Goal: Find specific page/section: Find specific page/section

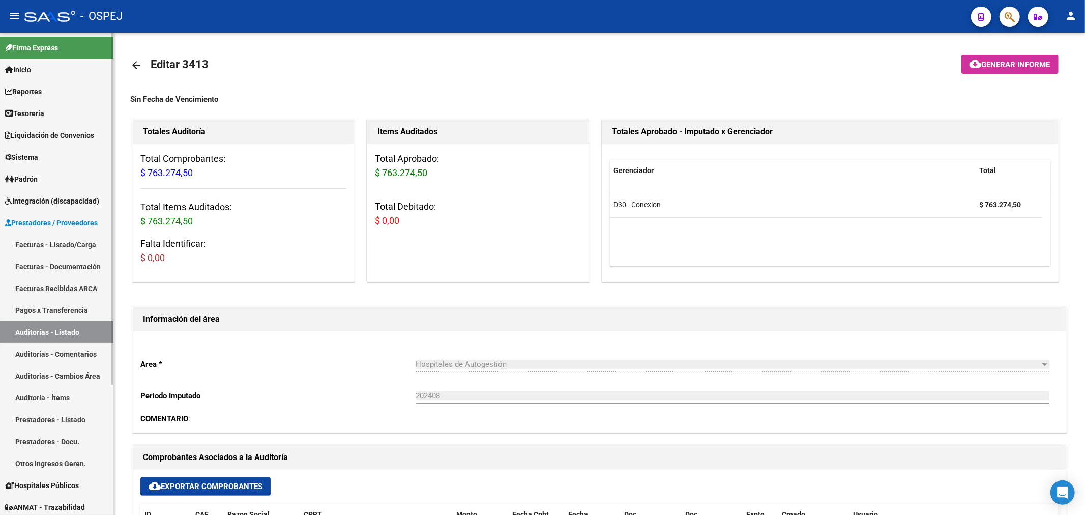
click at [63, 215] on link "Prestadores / Proveedores" at bounding box center [56, 223] width 113 height 22
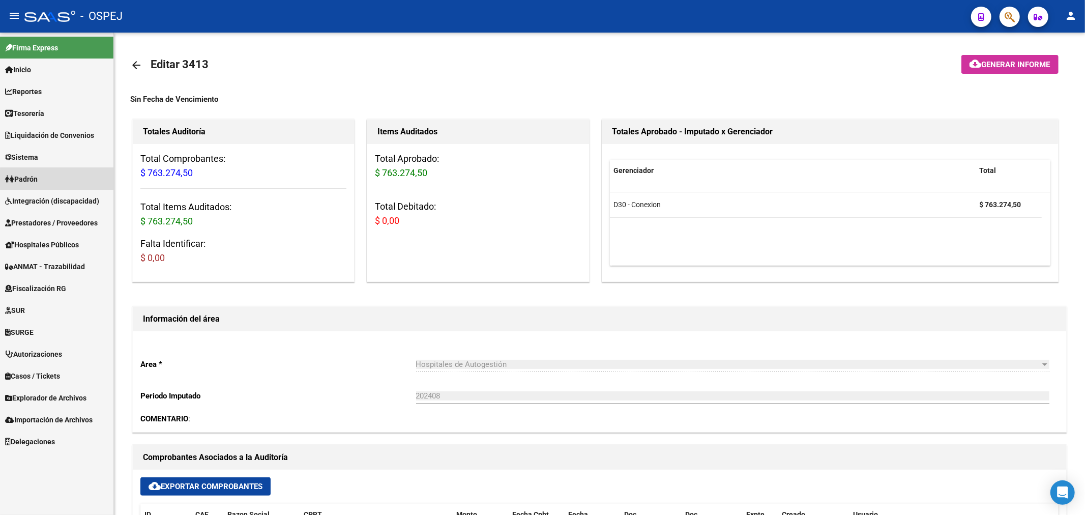
click at [68, 179] on link "Padrón" at bounding box center [56, 179] width 113 height 22
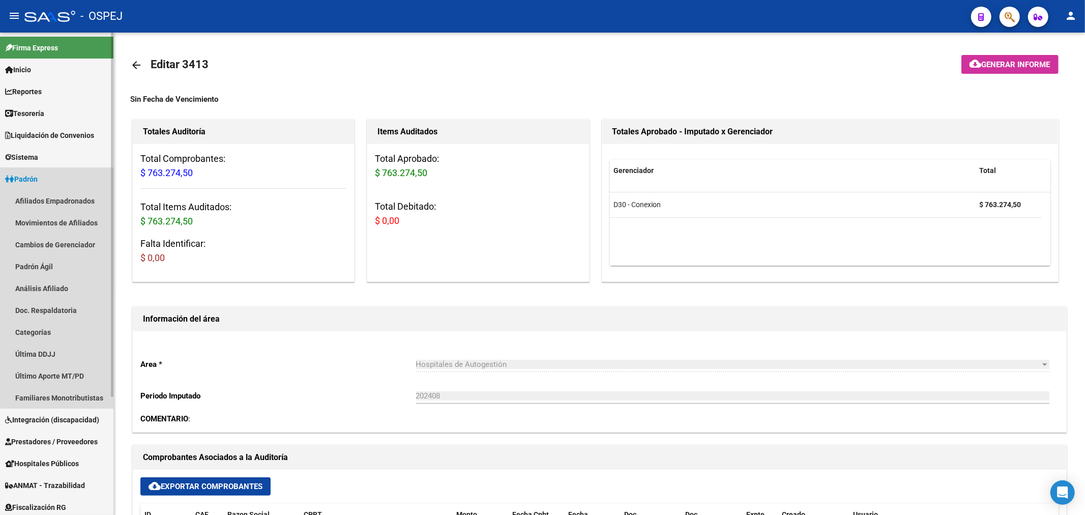
click at [68, 179] on link "Padrón" at bounding box center [56, 179] width 113 height 22
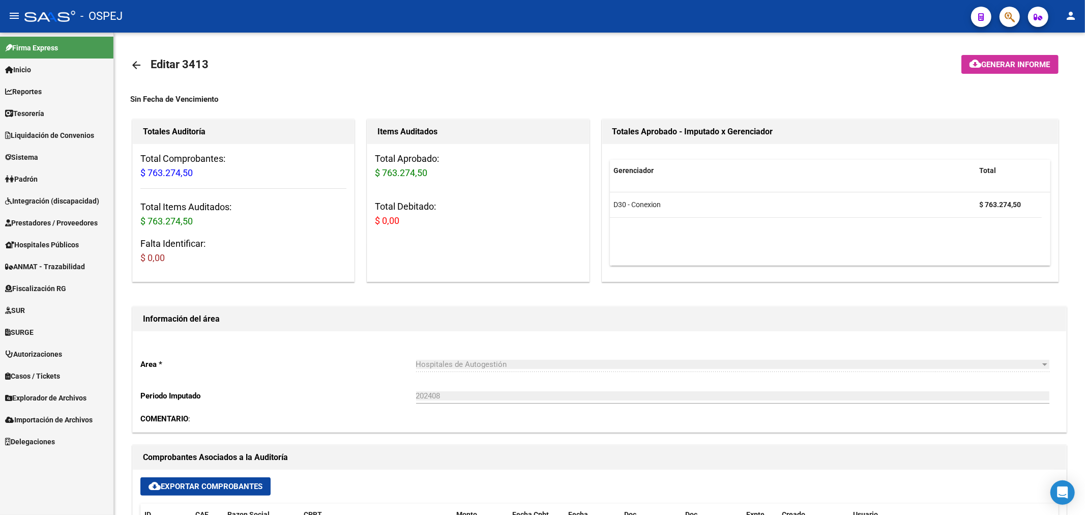
click at [68, 393] on span "Explorador de Archivos" at bounding box center [45, 397] width 81 height 11
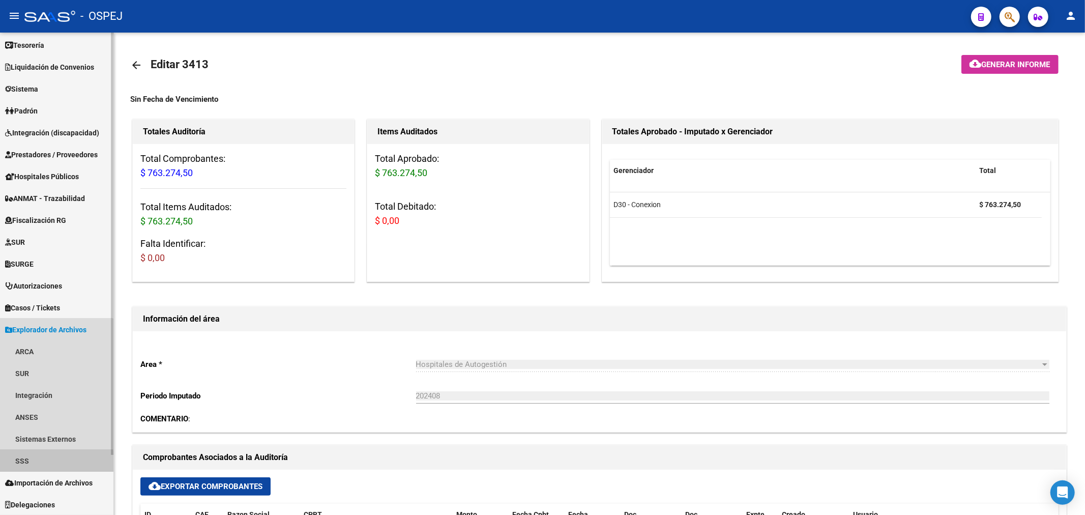
drag, startPoint x: 33, startPoint y: 463, endPoint x: 35, endPoint y: 453, distance: 10.4
click at [33, 463] on link "SSS" at bounding box center [56, 461] width 113 height 22
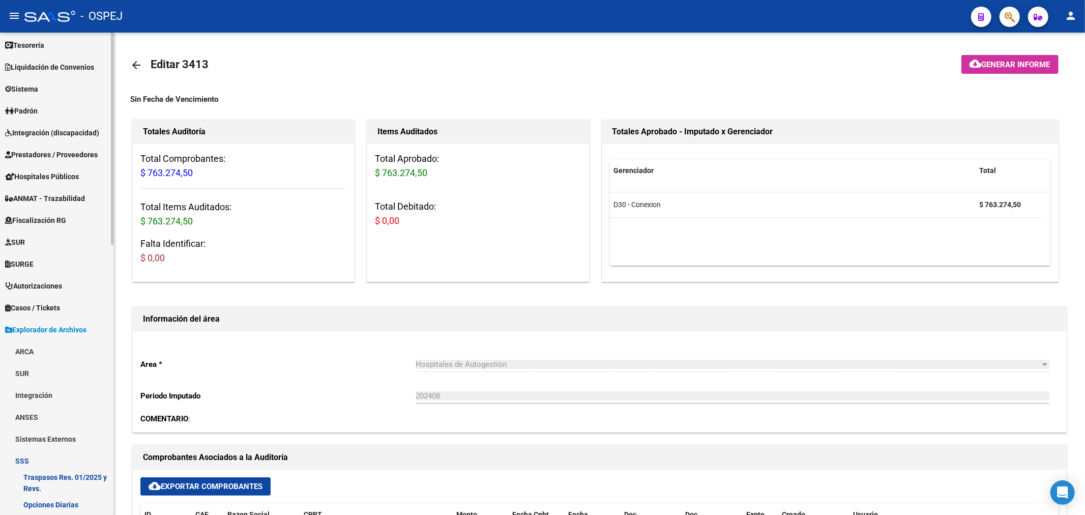
scroll to position [181, 0]
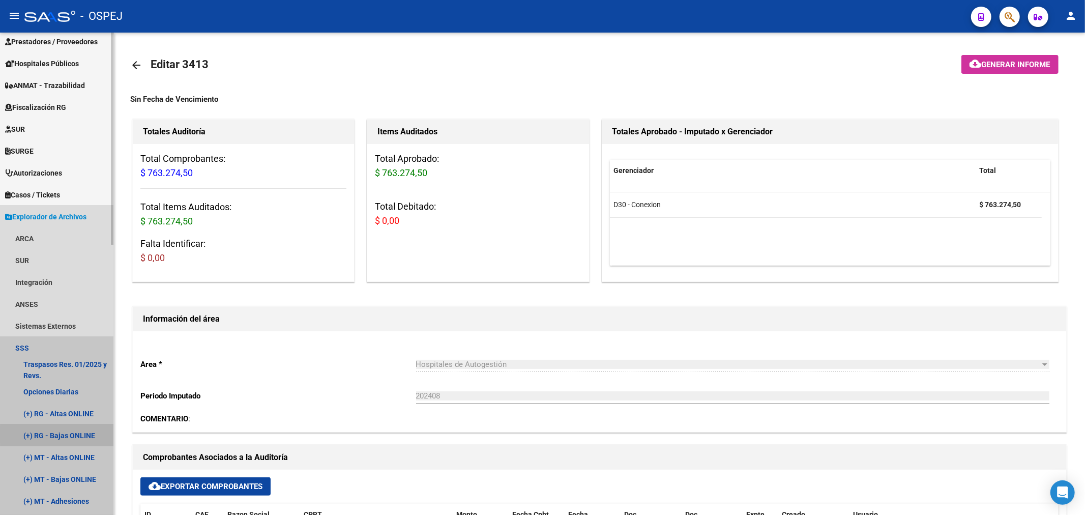
click at [76, 434] on link "(+) RG - Bajas ONLINE" at bounding box center [56, 435] width 113 height 22
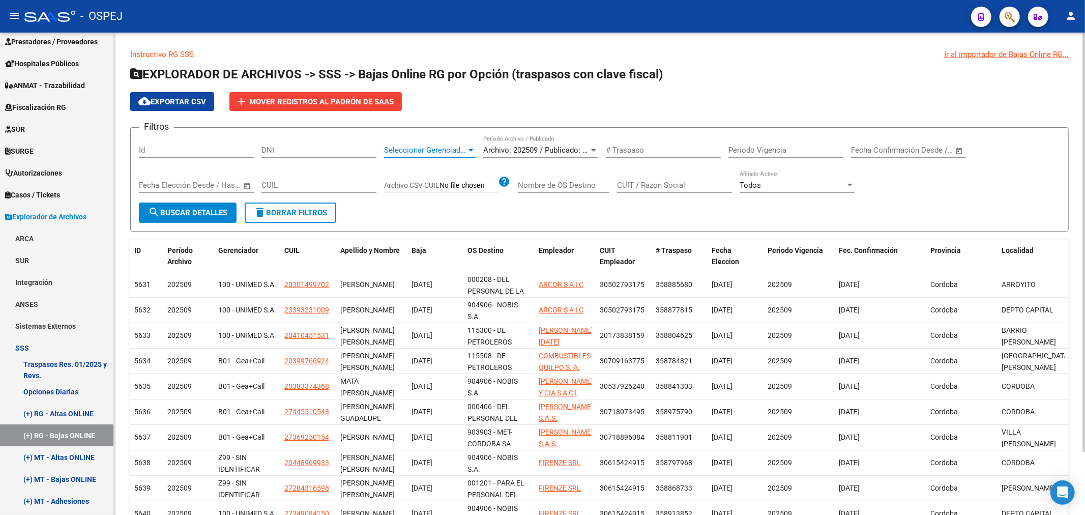
click at [450, 149] on span "Seleccionar Gerenciador" at bounding box center [425, 149] width 82 height 9
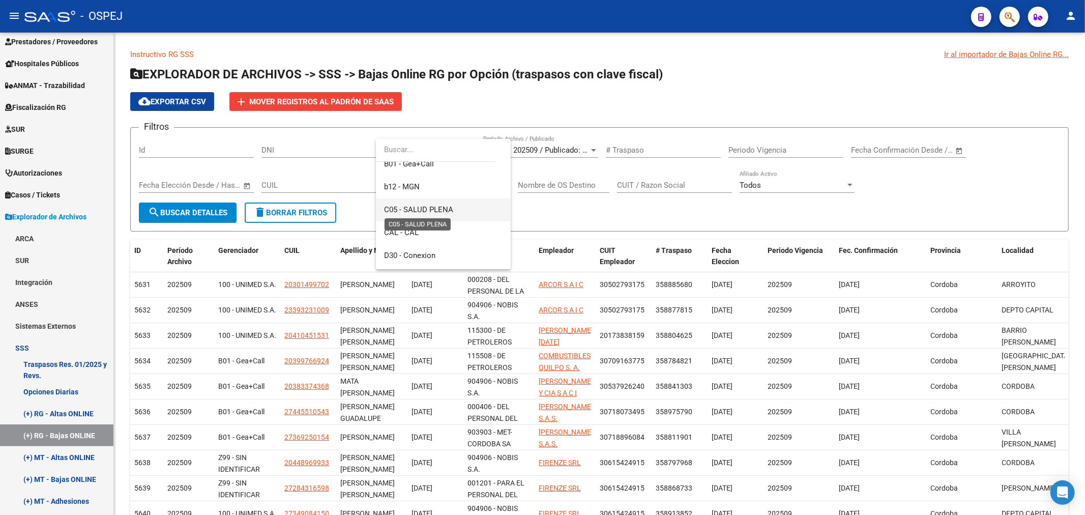
scroll to position [113, 0]
click at [441, 223] on span "B01 - Gea+Call" at bounding box center [443, 220] width 119 height 23
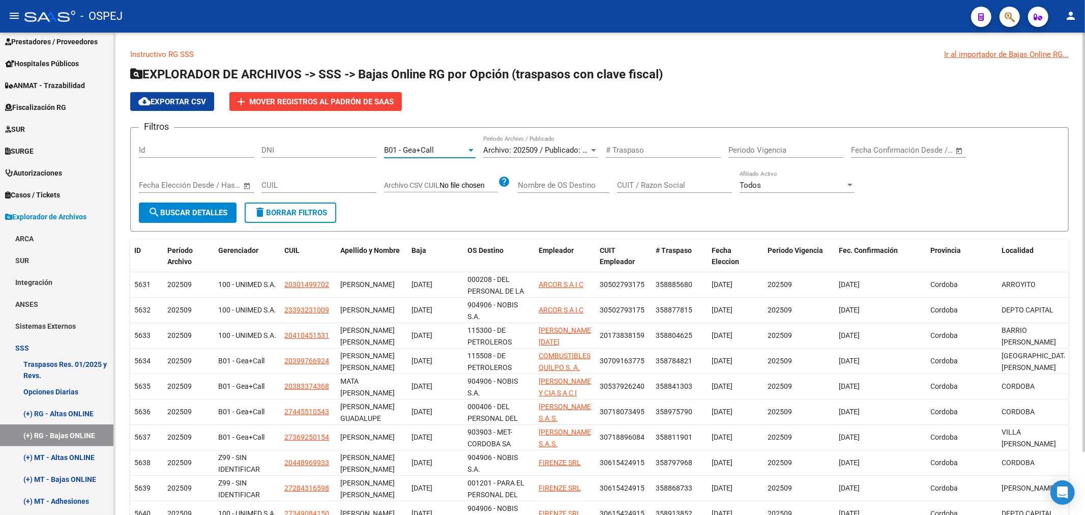
click at [221, 214] on span "search Buscar Detalles" at bounding box center [187, 212] width 79 height 9
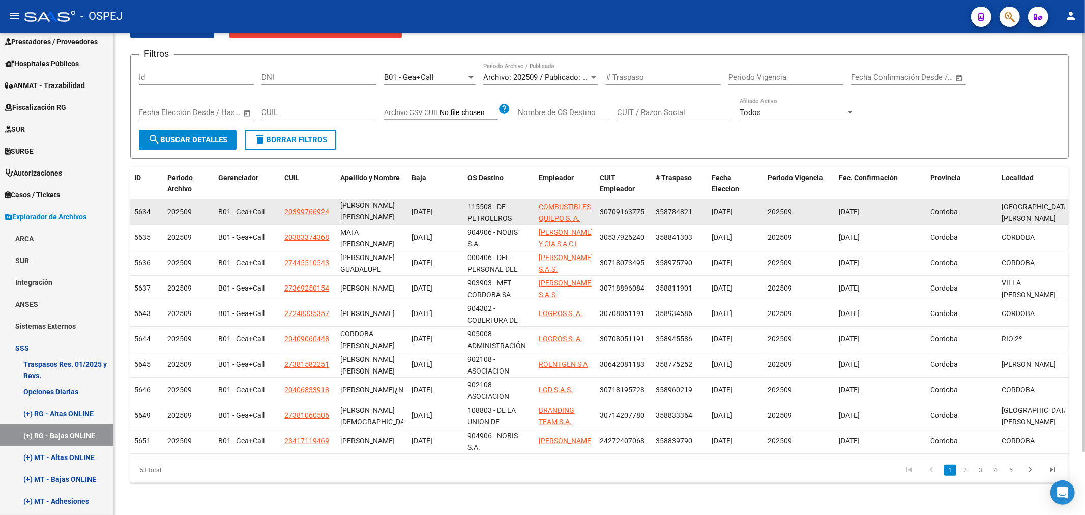
scroll to position [0, 0]
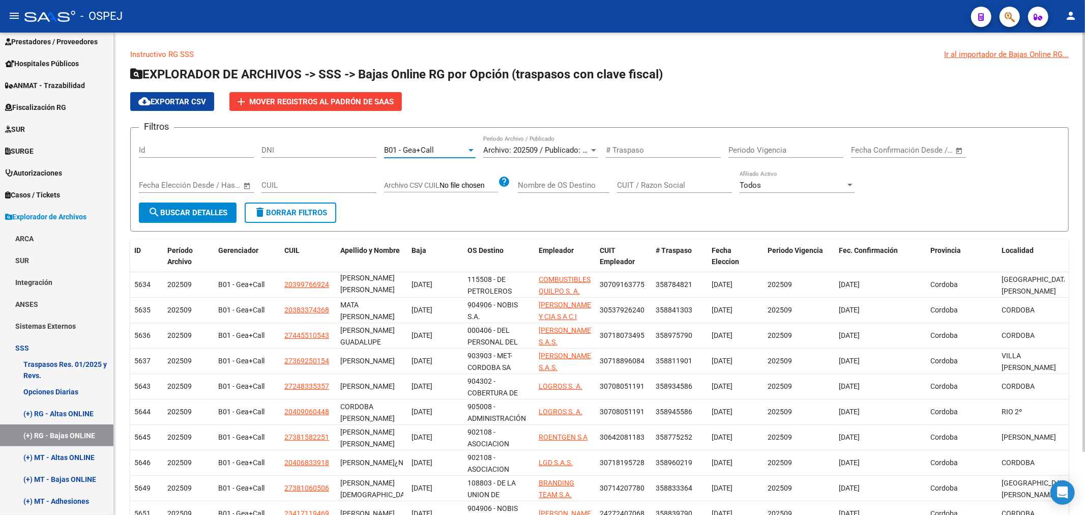
click at [400, 154] on span "B01 - Gea+Call" at bounding box center [409, 149] width 50 height 9
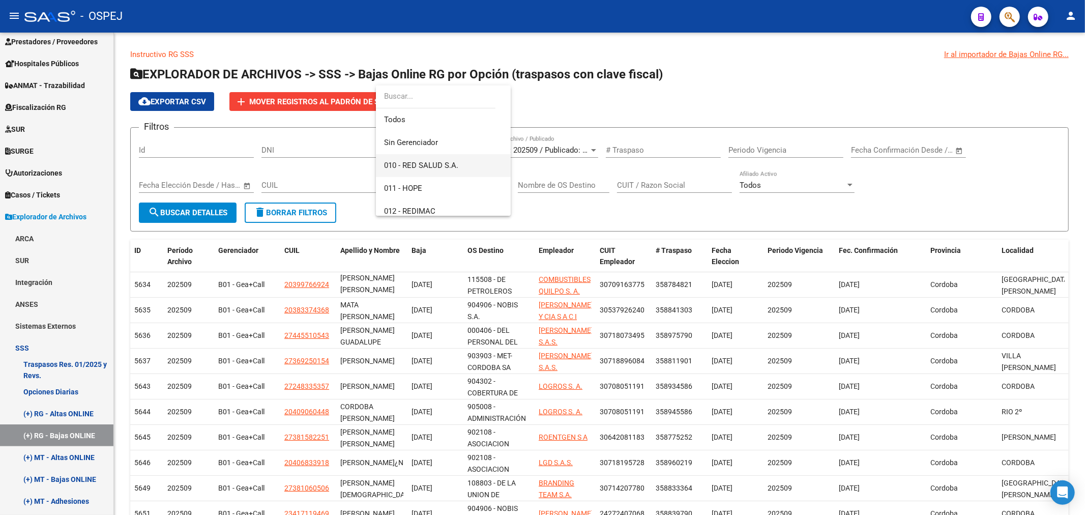
click at [428, 170] on span "010 - RED SALUD S.A." at bounding box center [443, 165] width 119 height 23
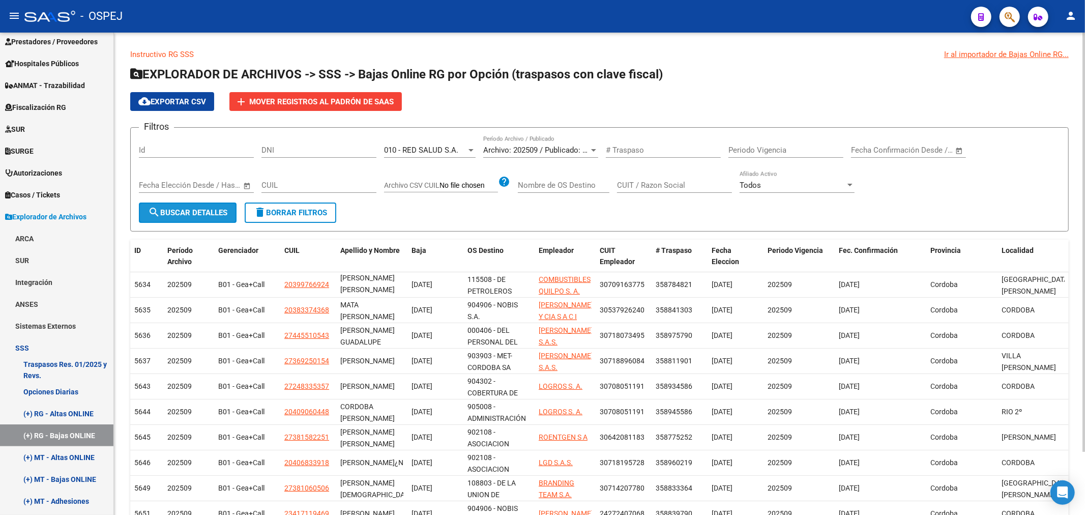
click at [202, 217] on button "search Buscar Detalles" at bounding box center [188, 212] width 98 height 20
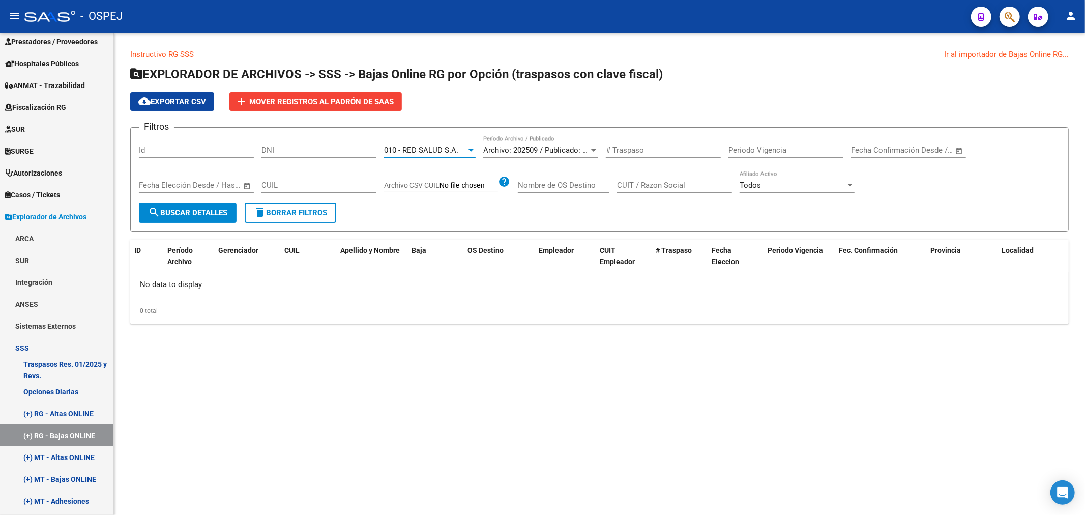
click at [444, 154] on span "010 - RED SALUD S.A." at bounding box center [421, 149] width 74 height 9
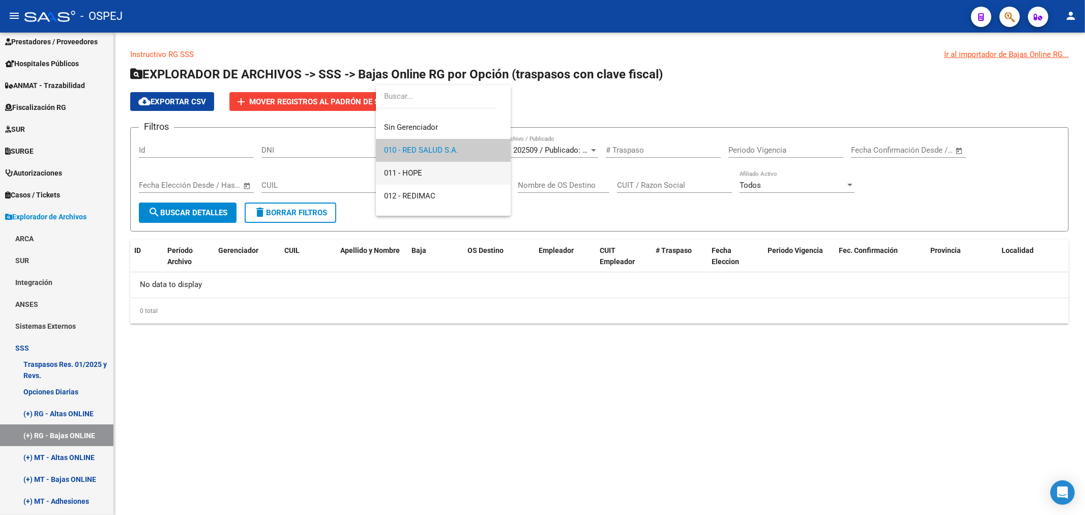
drag, startPoint x: 439, startPoint y: 171, endPoint x: 365, endPoint y: 174, distance: 73.8
click at [436, 171] on span "011 - HOPE" at bounding box center [443, 173] width 119 height 23
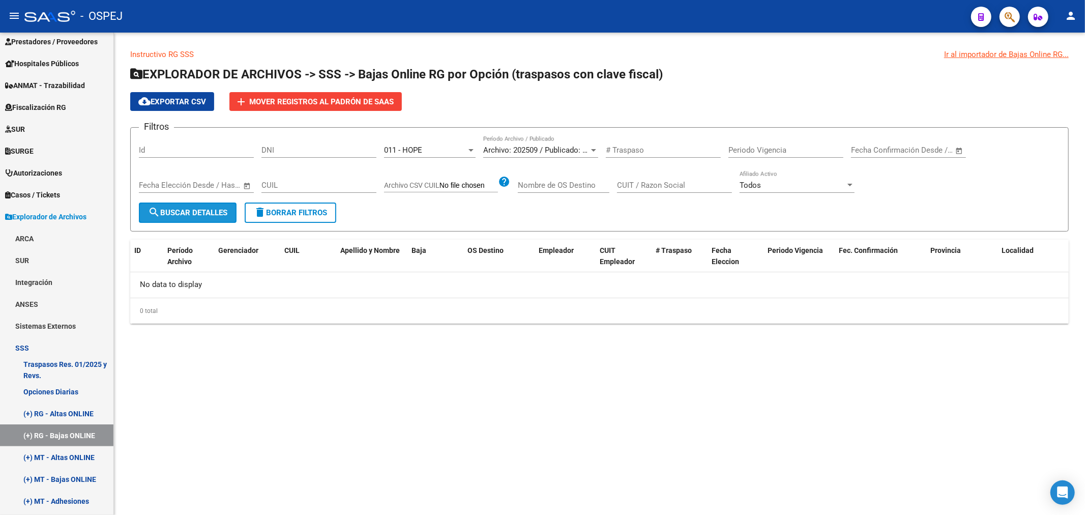
click at [207, 211] on span "search Buscar Detalles" at bounding box center [187, 212] width 79 height 9
click at [442, 156] on div "011 - HOPE Seleccionar Gerenciador" at bounding box center [430, 147] width 92 height 22
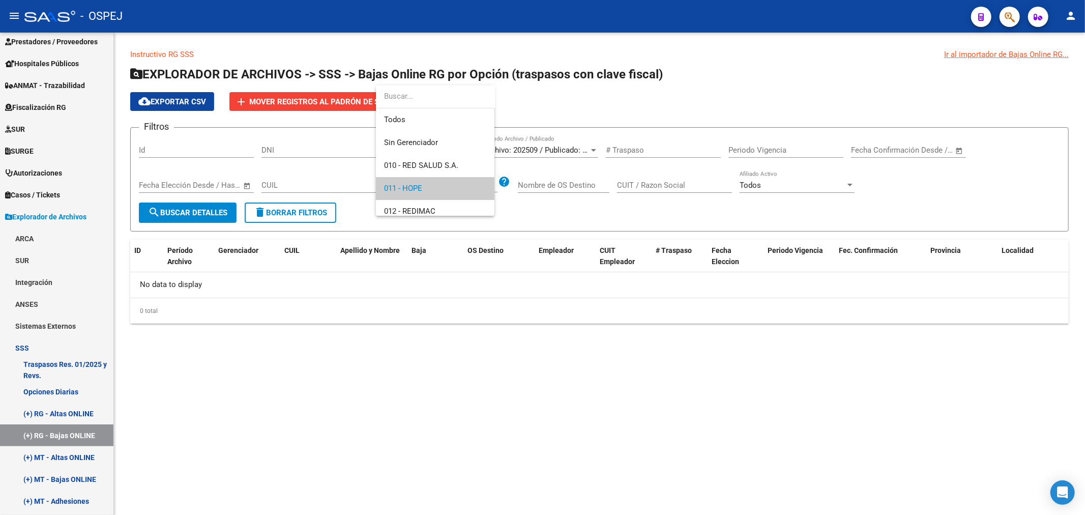
scroll to position [38, 0]
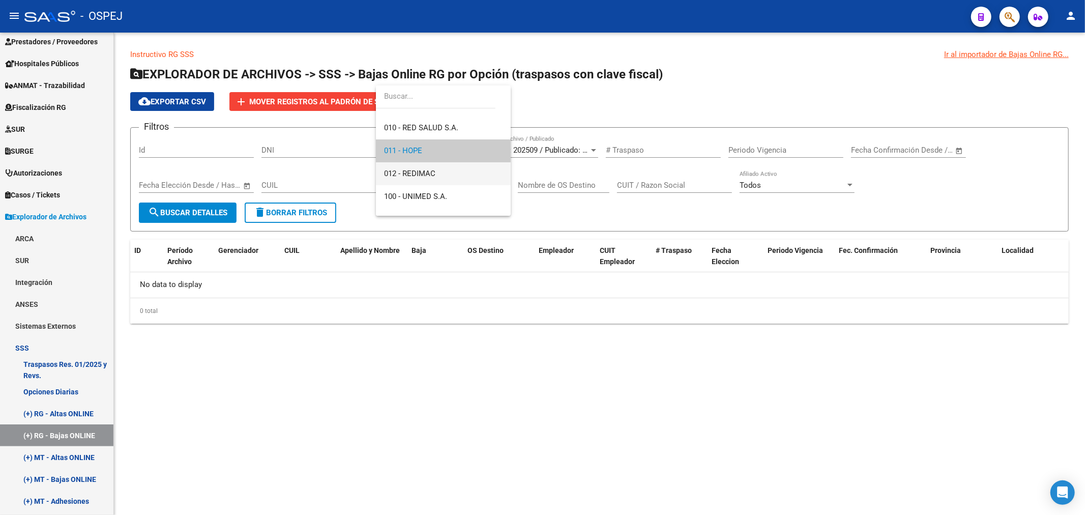
drag, startPoint x: 429, startPoint y: 179, endPoint x: 399, endPoint y: 182, distance: 30.2
click at [426, 179] on span "012 - REDIMAC" at bounding box center [443, 173] width 119 height 23
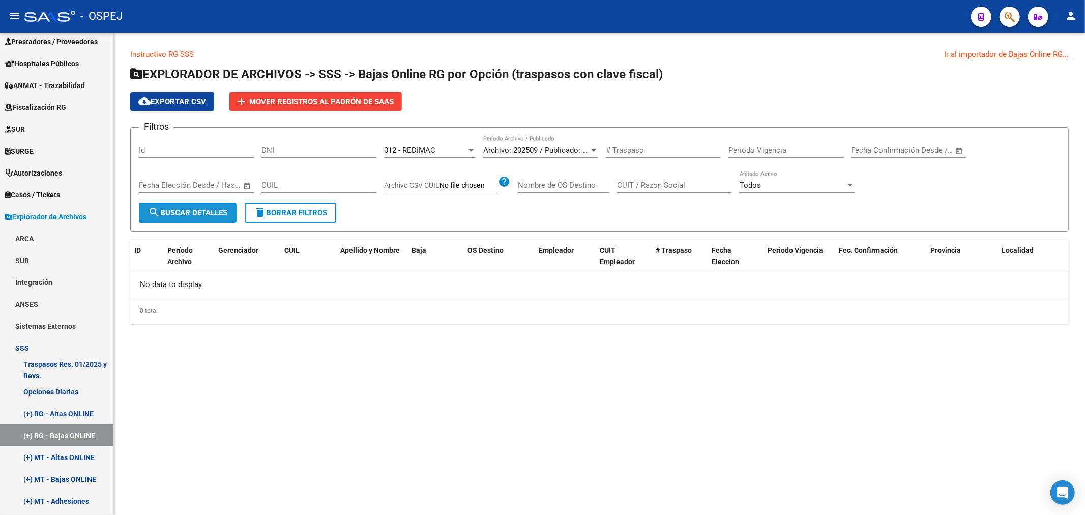
drag, startPoint x: 228, startPoint y: 210, endPoint x: 434, endPoint y: 153, distance: 214.2
click at [227, 209] on span "search Buscar Detalles" at bounding box center [187, 212] width 79 height 9
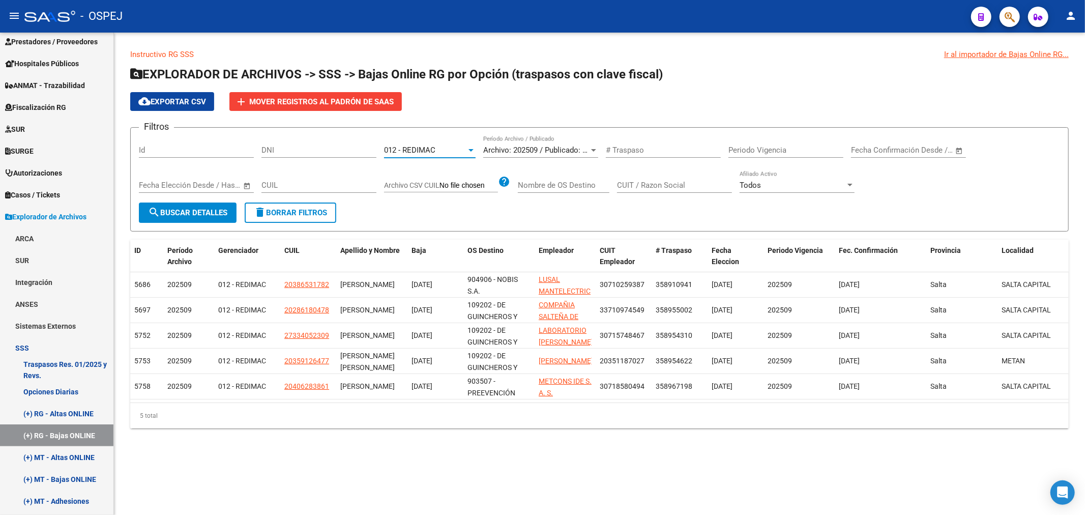
click at [444, 150] on div "012 - REDIMAC" at bounding box center [425, 149] width 82 height 9
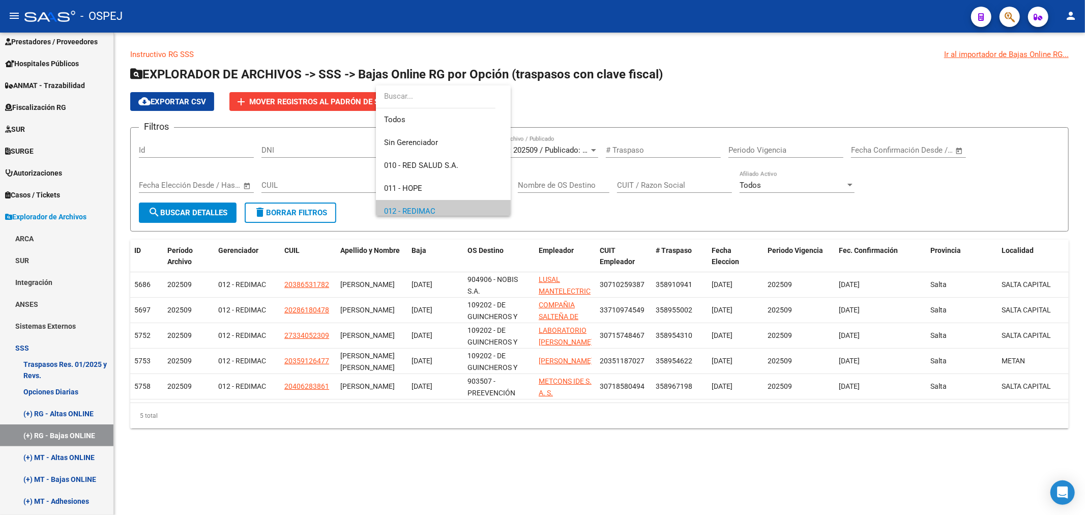
scroll to position [61, 0]
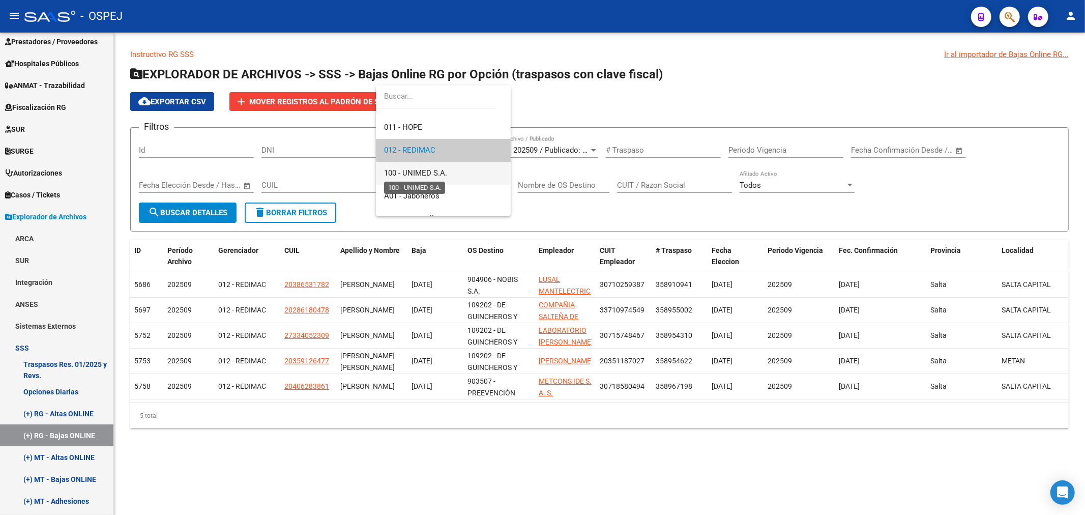
click at [446, 172] on span "100 - UNIMED S.A." at bounding box center [415, 172] width 63 height 9
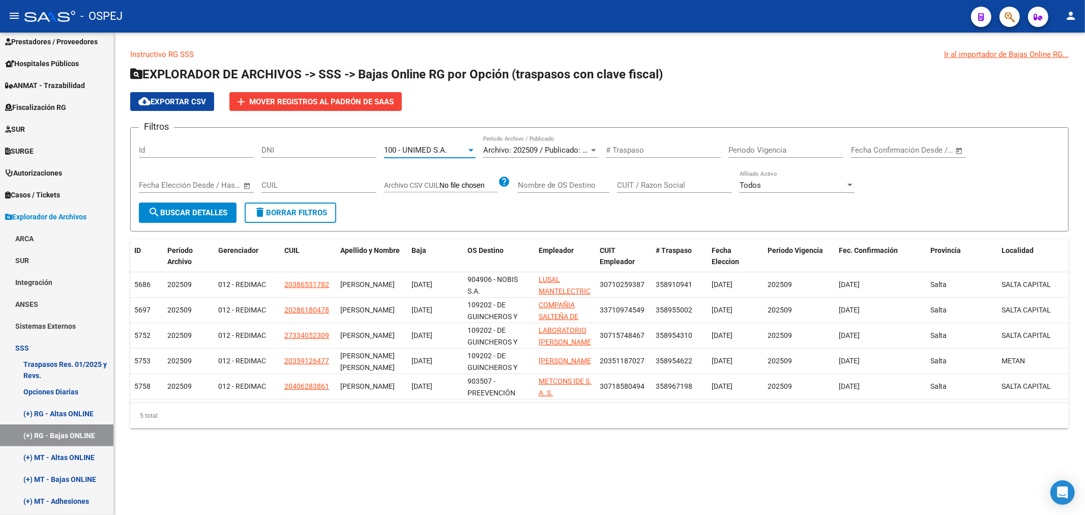
click at [210, 212] on span "search Buscar Detalles" at bounding box center [187, 212] width 79 height 9
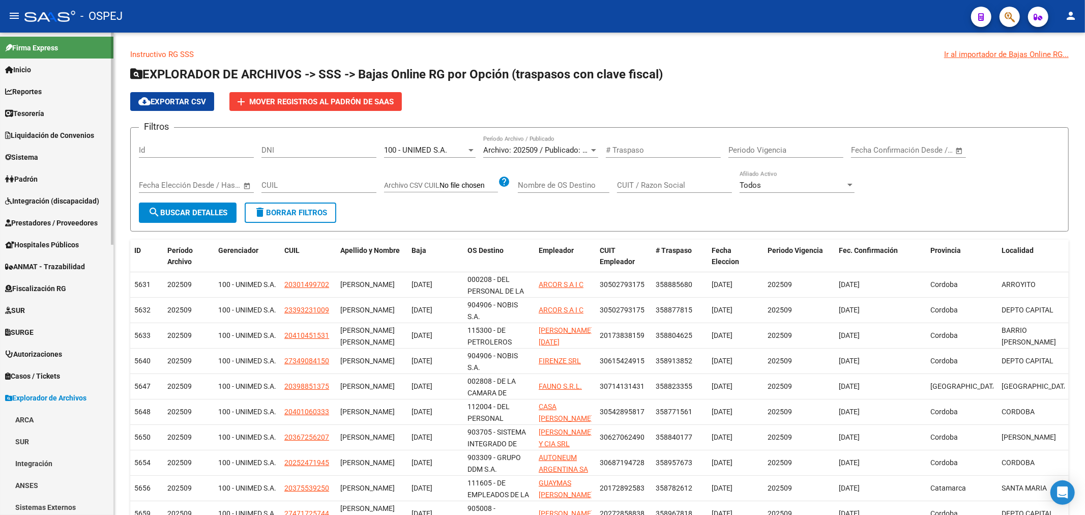
scroll to position [282, 0]
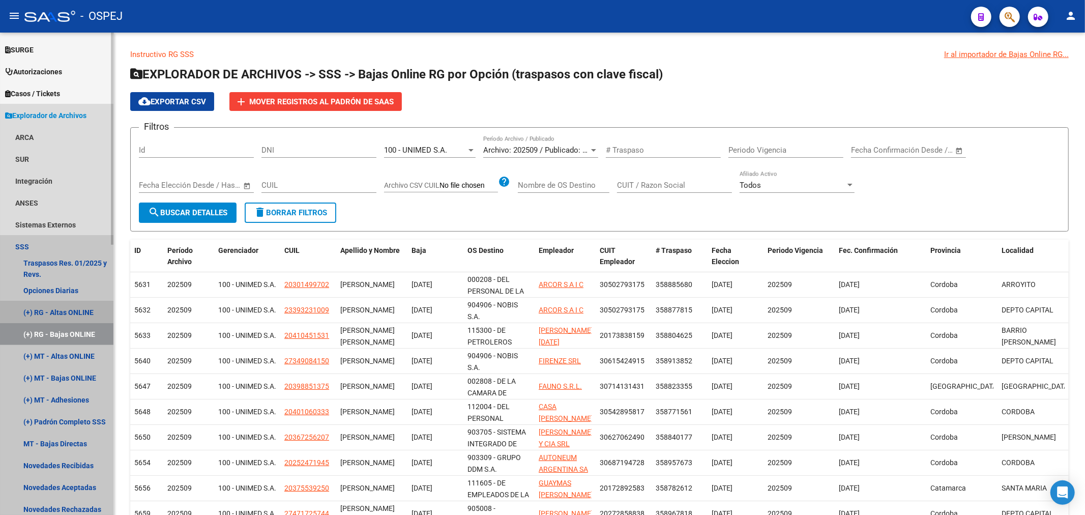
click at [74, 311] on link "(+) RG - Altas ONLINE" at bounding box center [56, 312] width 113 height 22
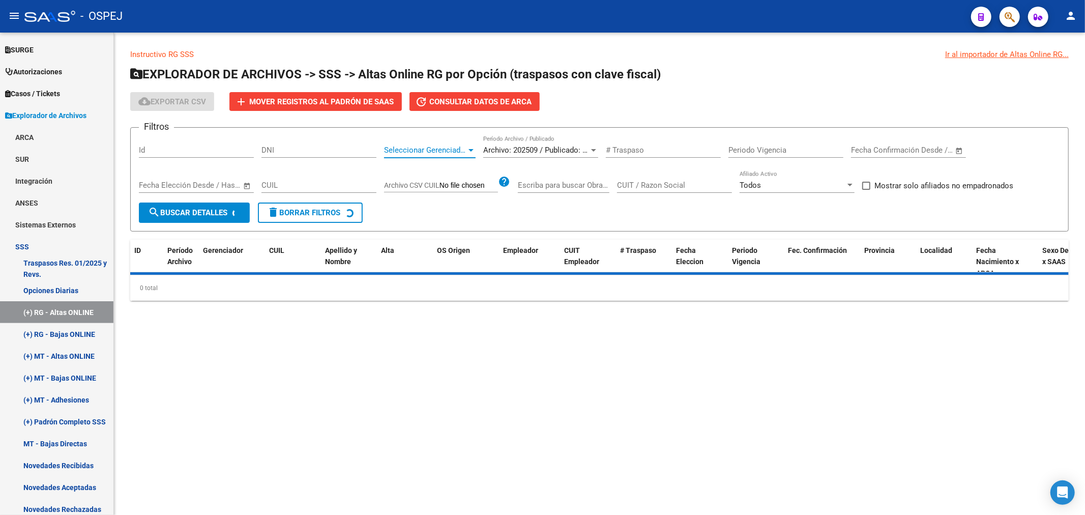
click at [439, 152] on span "Seleccionar Gerenciador" at bounding box center [425, 149] width 82 height 9
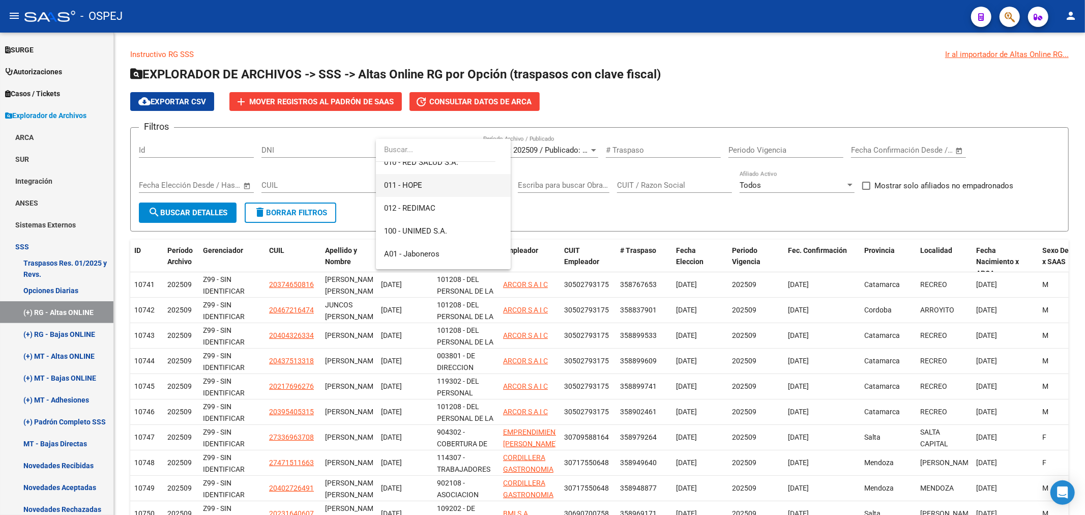
scroll to position [169, 0]
click at [425, 168] on span "B01 - Gea+Call" at bounding box center [409, 163] width 50 height 9
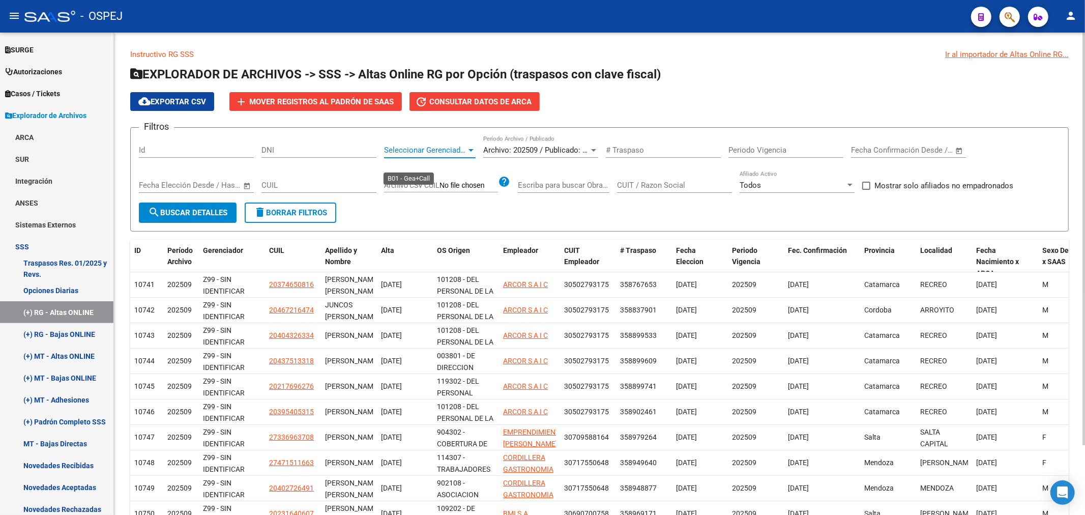
scroll to position [160, 0]
click at [227, 212] on span "search Buscar Detalles" at bounding box center [187, 212] width 79 height 9
